Goal: Transaction & Acquisition: Book appointment/travel/reservation

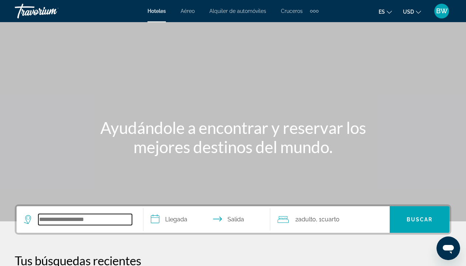
click at [66, 218] on input "Search widget" at bounding box center [85, 219] width 94 height 11
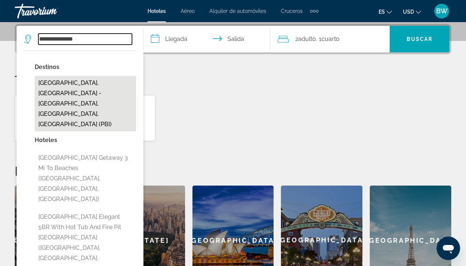
type input "**********"
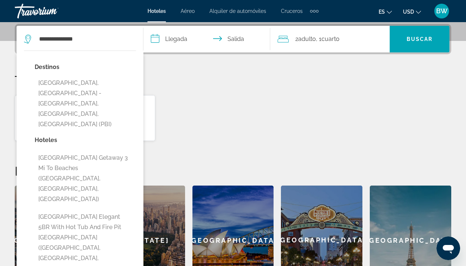
click at [159, 13] on span "Hoteles" at bounding box center [157, 11] width 18 height 6
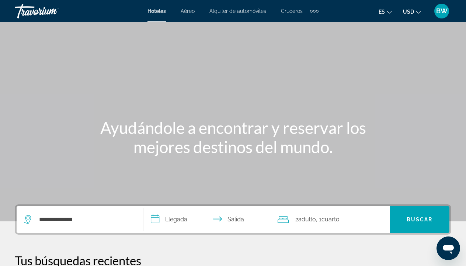
click at [286, 220] on icon "Travelers: 2 adults, 0 children" at bounding box center [283, 219] width 11 height 9
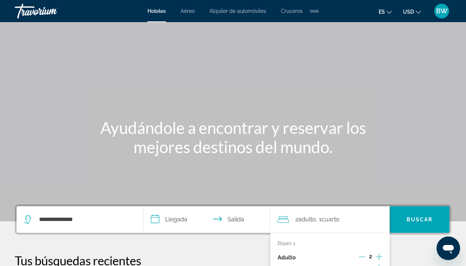
scroll to position [180, 0]
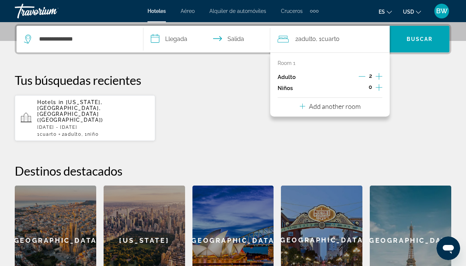
click at [257, 72] on div "**********" at bounding box center [233, 159] width 466 height 271
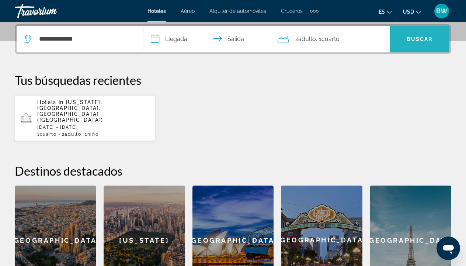
click at [406, 39] on span "Search widget" at bounding box center [420, 39] width 60 height 18
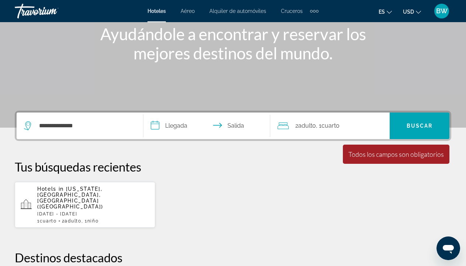
scroll to position [70, 0]
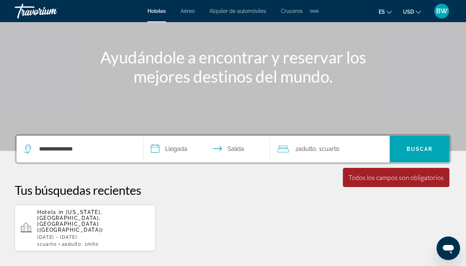
click at [177, 150] on input "**********" at bounding box center [209, 150] width 130 height 29
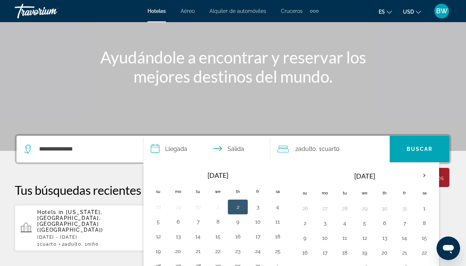
scroll to position [180, 0]
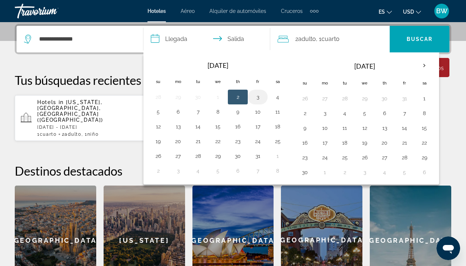
click at [259, 98] on button "3" at bounding box center [258, 97] width 12 height 10
click at [239, 98] on button "2" at bounding box center [238, 97] width 12 height 10
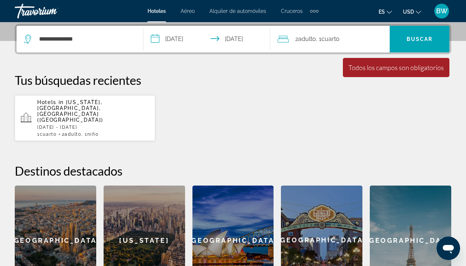
click at [200, 46] on input "**********" at bounding box center [209, 40] width 130 height 29
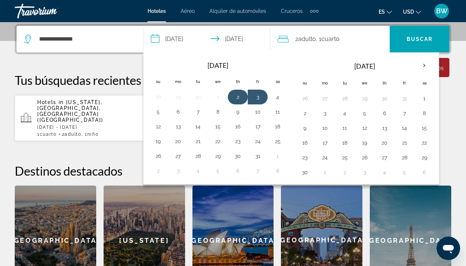
click at [238, 96] on button "2" at bounding box center [238, 97] width 12 height 10
click at [157, 113] on button "5" at bounding box center [158, 112] width 12 height 10
type input "**********"
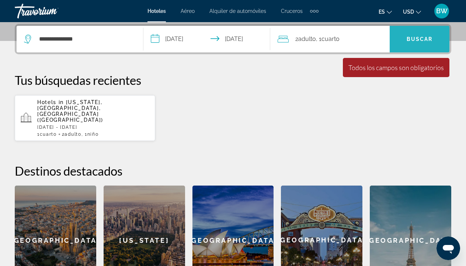
click at [426, 39] on span "Buscar" at bounding box center [420, 39] width 26 height 6
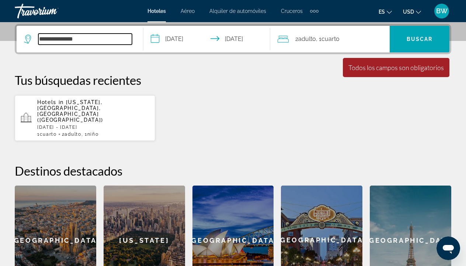
click at [80, 40] on input "**********" at bounding box center [85, 39] width 94 height 11
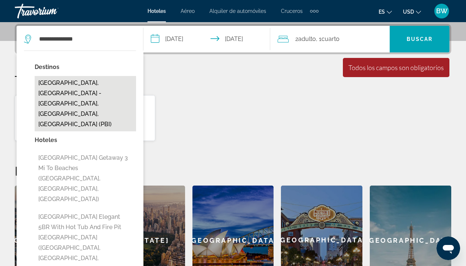
click at [112, 91] on button "[GEOGRAPHIC_DATA], [GEOGRAPHIC_DATA] - [GEOGRAPHIC_DATA], [GEOGRAPHIC_DATA], [G…" at bounding box center [85, 103] width 101 height 55
type input "**********"
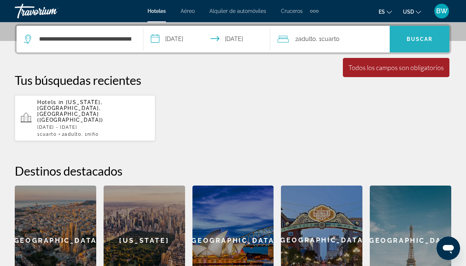
click at [426, 37] on span "Buscar" at bounding box center [420, 39] width 26 height 6
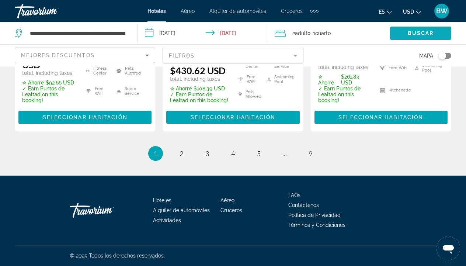
scroll to position [1166, 0]
click at [181, 158] on span "2" at bounding box center [182, 153] width 4 height 8
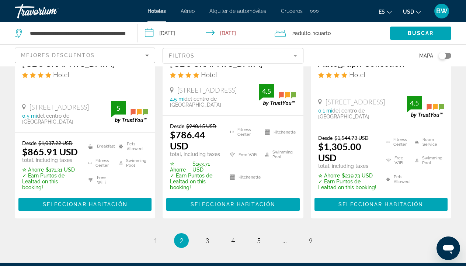
scroll to position [1090, 0]
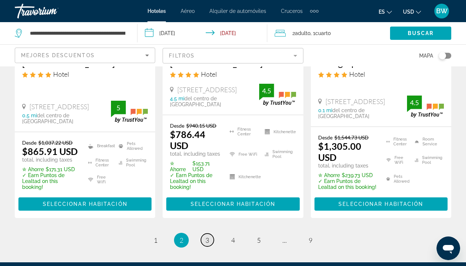
click at [208, 236] on span "3" at bounding box center [207, 240] width 4 height 8
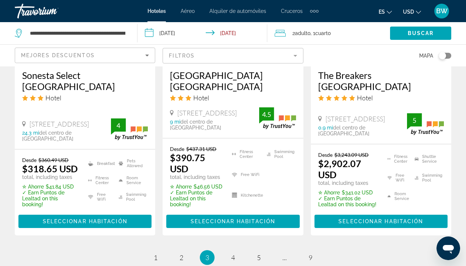
scroll to position [1072, 0]
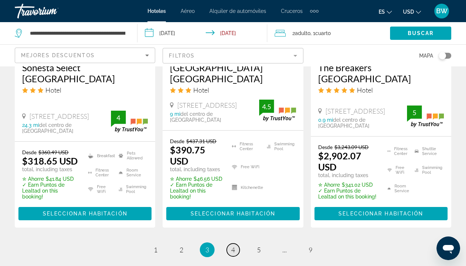
click at [235, 250] on span "4" at bounding box center [233, 250] width 4 height 8
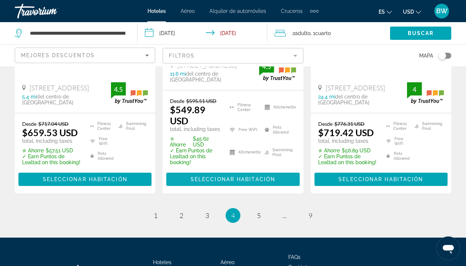
scroll to position [1097, 0]
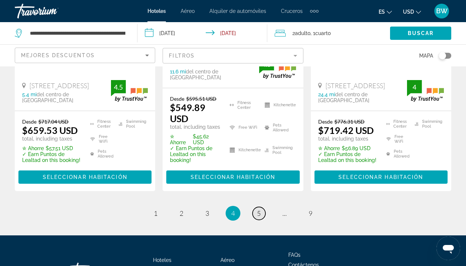
click at [261, 217] on span "5" at bounding box center [259, 213] width 4 height 8
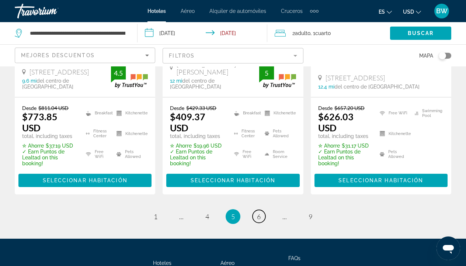
scroll to position [1106, 0]
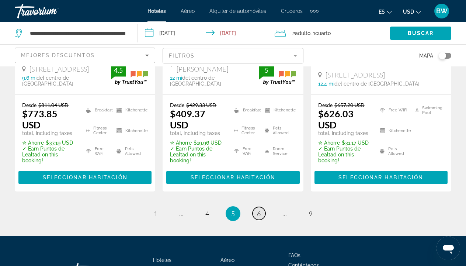
click at [259, 218] on span "6" at bounding box center [259, 214] width 4 height 8
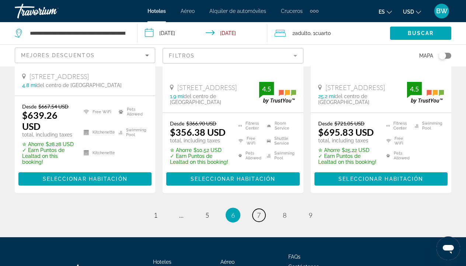
scroll to position [1102, 0]
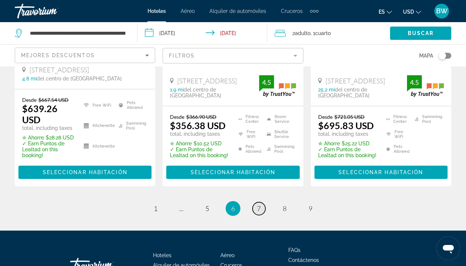
click at [263, 212] on link "page 7" at bounding box center [259, 208] width 13 height 13
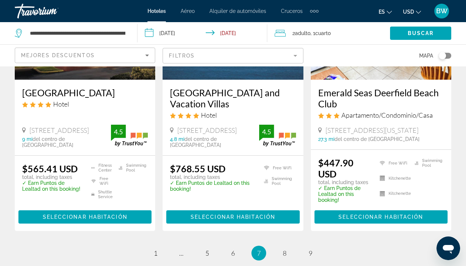
scroll to position [1047, 0]
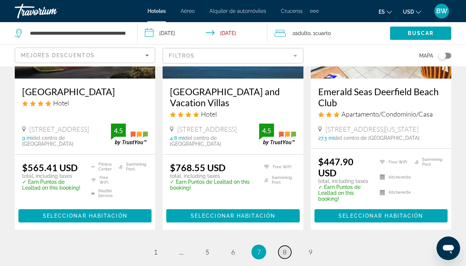
click at [287, 248] on span "8" at bounding box center [285, 252] width 4 height 8
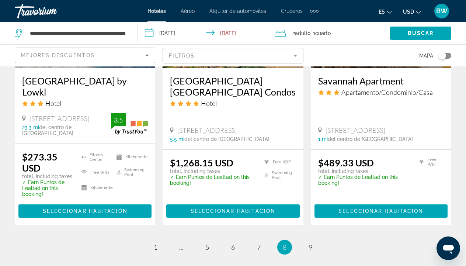
scroll to position [1000, 0]
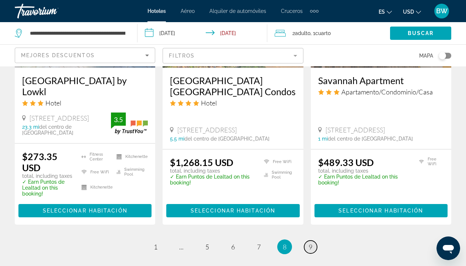
click at [310, 247] on span "9" at bounding box center [311, 247] width 4 height 8
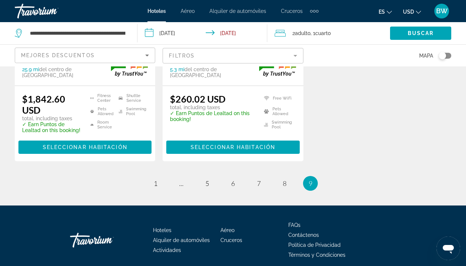
scroll to position [782, 0]
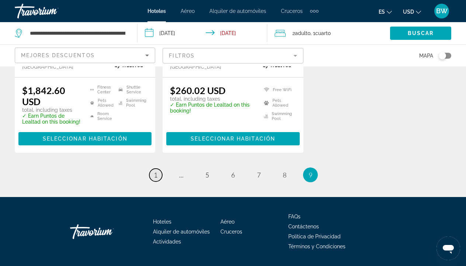
click at [155, 177] on span "1" at bounding box center [156, 175] width 4 height 8
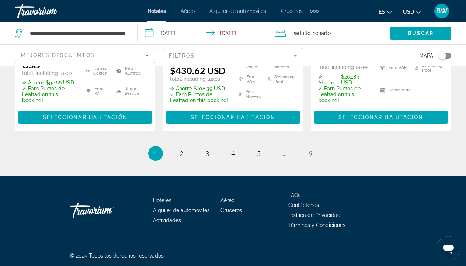
scroll to position [1181, 0]
click at [182, 155] on span "2" at bounding box center [182, 153] width 4 height 8
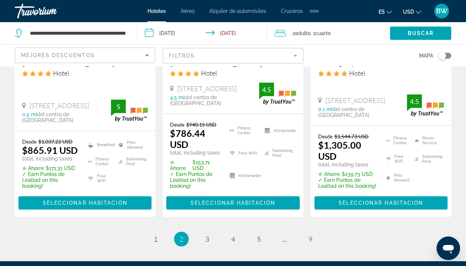
scroll to position [1097, 0]
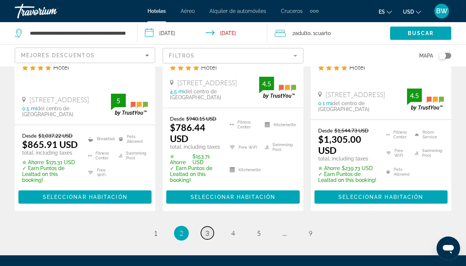
click at [207, 229] on span "3" at bounding box center [207, 233] width 4 height 8
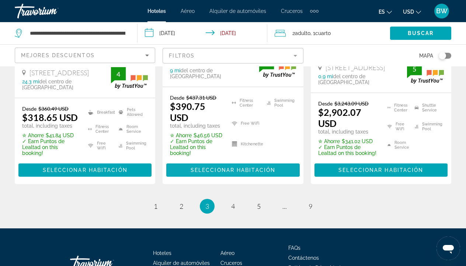
scroll to position [1128, 0]
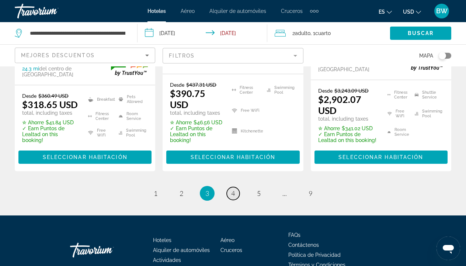
click at [235, 190] on link "page 4" at bounding box center [233, 193] width 13 height 13
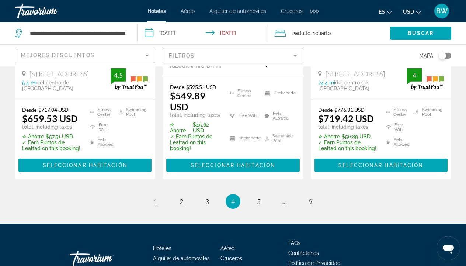
scroll to position [1123, 0]
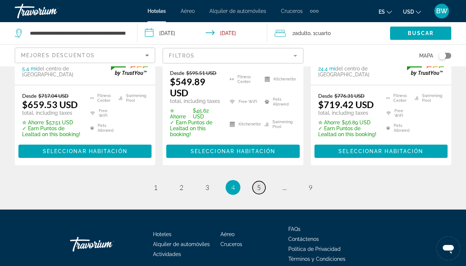
click at [260, 191] on span "5" at bounding box center [259, 187] width 4 height 8
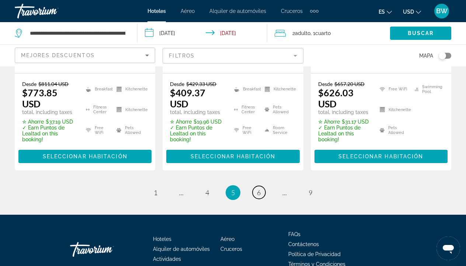
scroll to position [1131, 0]
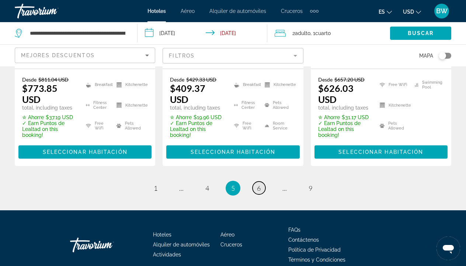
click at [263, 192] on link "page 6" at bounding box center [259, 188] width 13 height 13
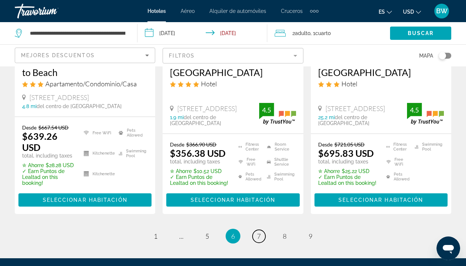
scroll to position [1076, 0]
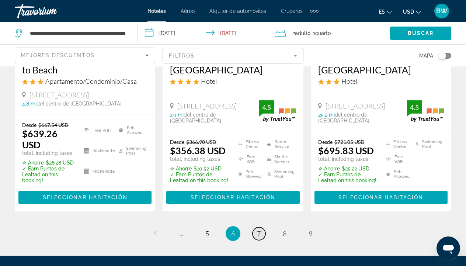
click at [258, 238] on span "7" at bounding box center [259, 233] width 4 height 8
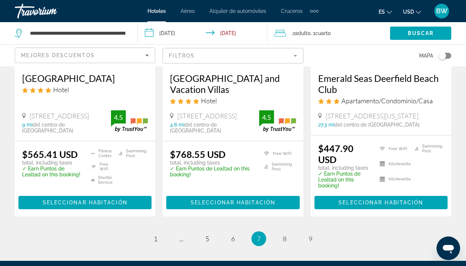
scroll to position [1067, 0]
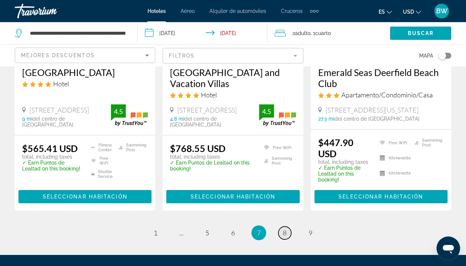
click at [288, 227] on link "page 8" at bounding box center [285, 233] width 13 height 13
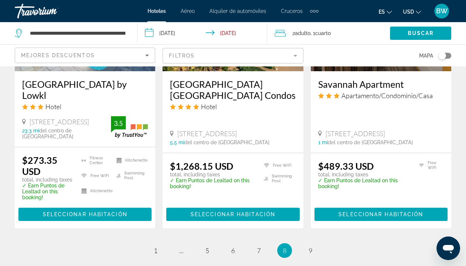
scroll to position [1002, 0]
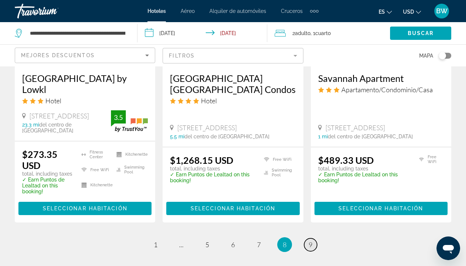
click at [311, 244] on span "9" at bounding box center [311, 245] width 4 height 8
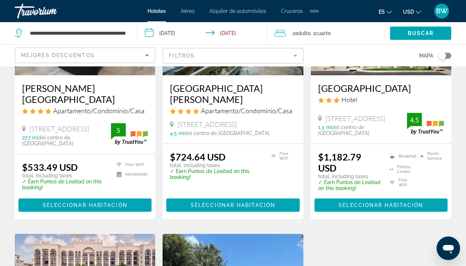
scroll to position [462, 0]
